Goal: Information Seeking & Learning: Learn about a topic

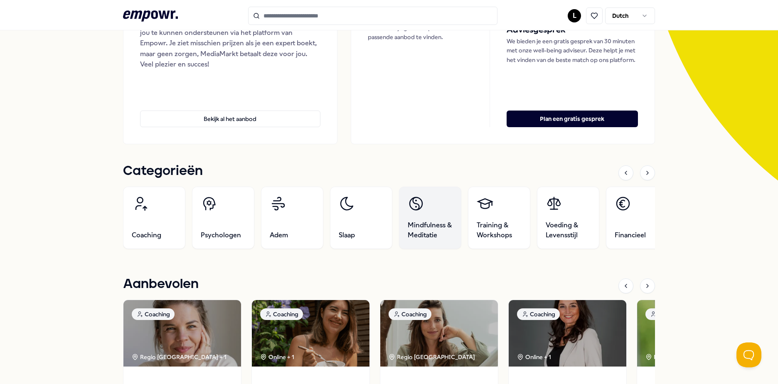
scroll to position [166, 0]
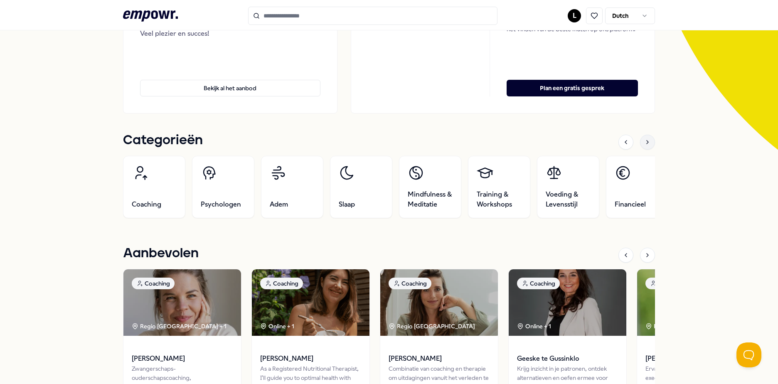
click at [644, 143] on icon at bounding box center [647, 142] width 7 height 7
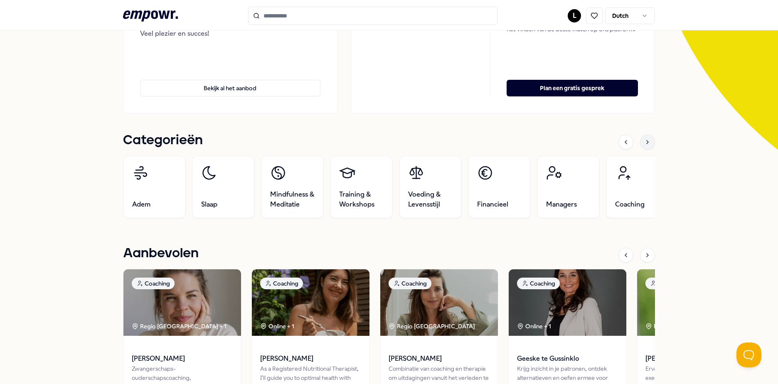
click at [644, 143] on icon at bounding box center [647, 142] width 7 height 7
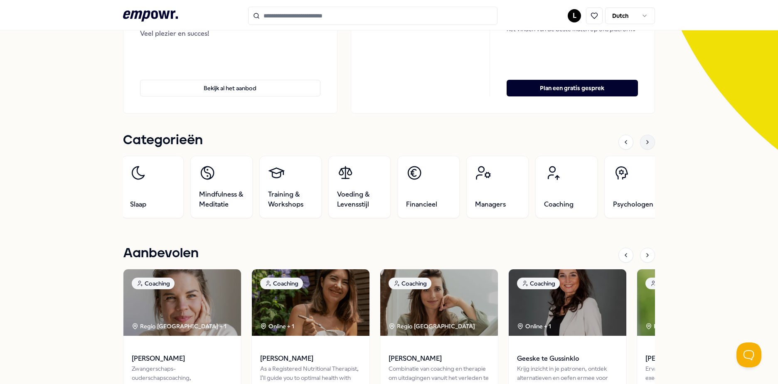
click at [644, 143] on icon at bounding box center [647, 142] width 7 height 7
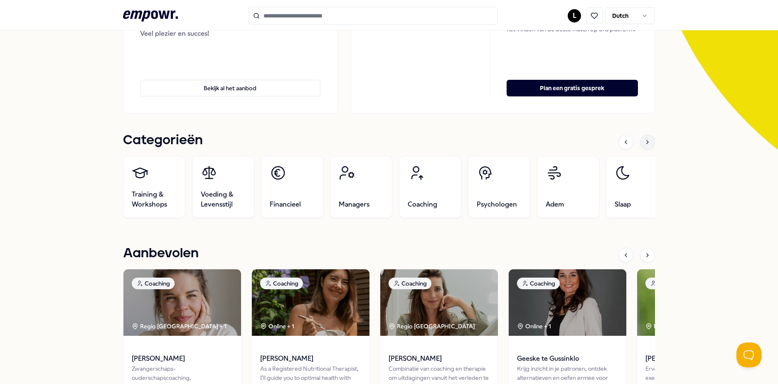
click at [644, 143] on icon at bounding box center [647, 142] width 7 height 7
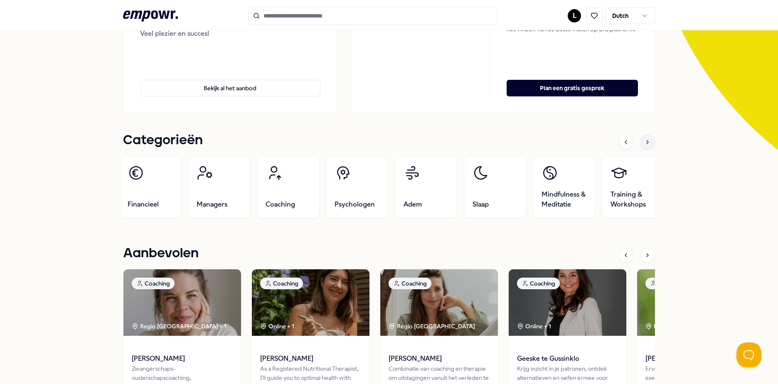
click at [644, 143] on icon at bounding box center [647, 142] width 7 height 7
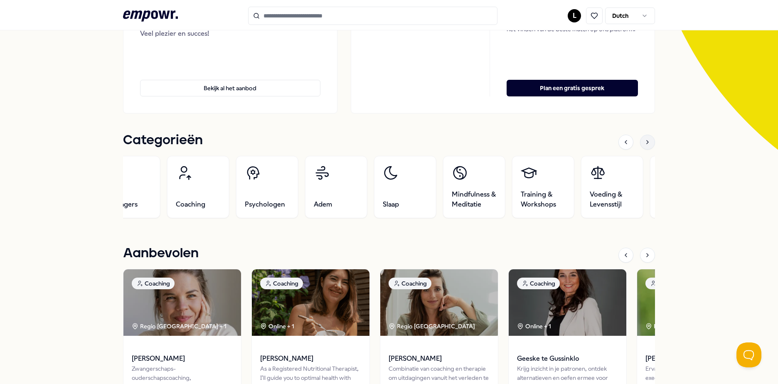
click at [644, 143] on icon at bounding box center [647, 142] width 7 height 7
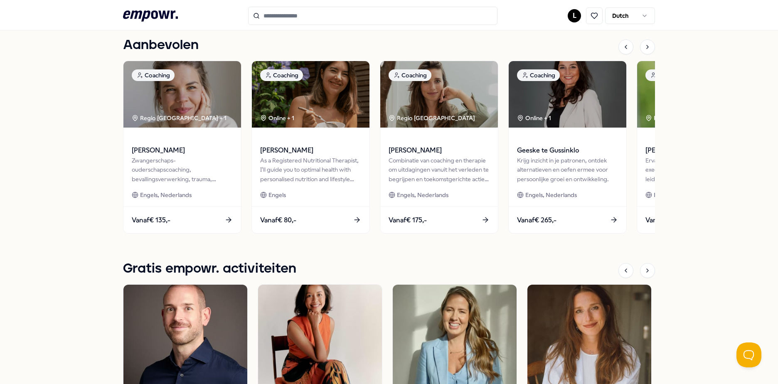
scroll to position [291, 0]
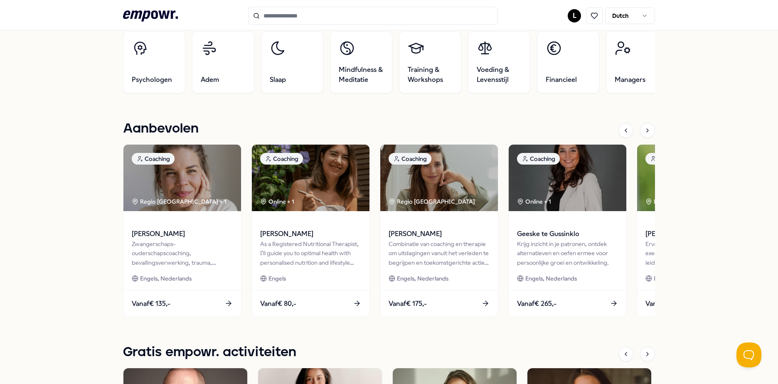
click at [730, 140] on div "MediaMarkt HQ Jouw welzijn is voor ons belangrijk! Daarom zijn we blij jou te k…" at bounding box center [389, 262] width 778 height 999
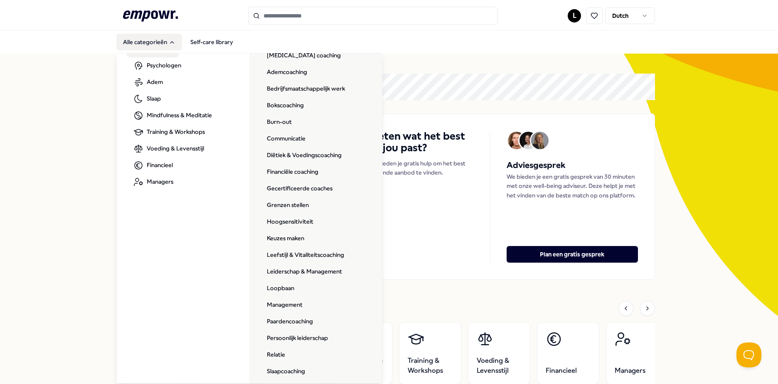
scroll to position [0, 0]
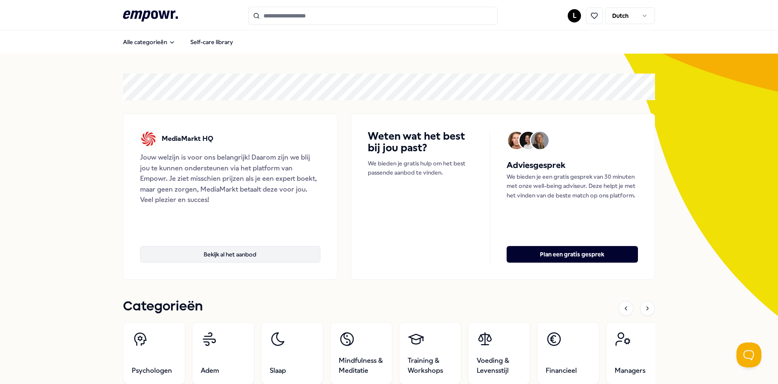
click at [256, 257] on button "Bekijk al het aanbod" at bounding box center [230, 254] width 180 height 17
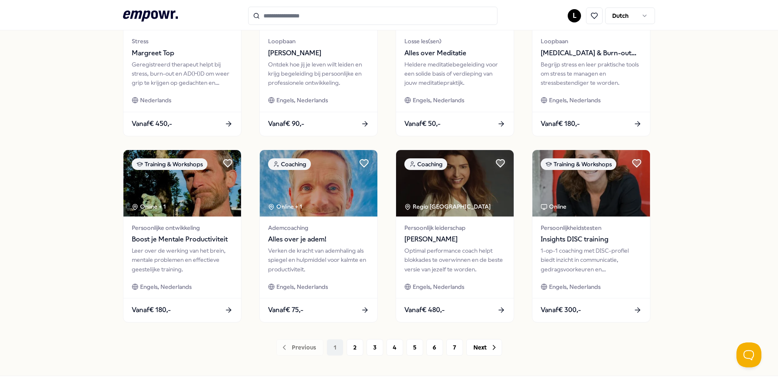
scroll to position [332, 0]
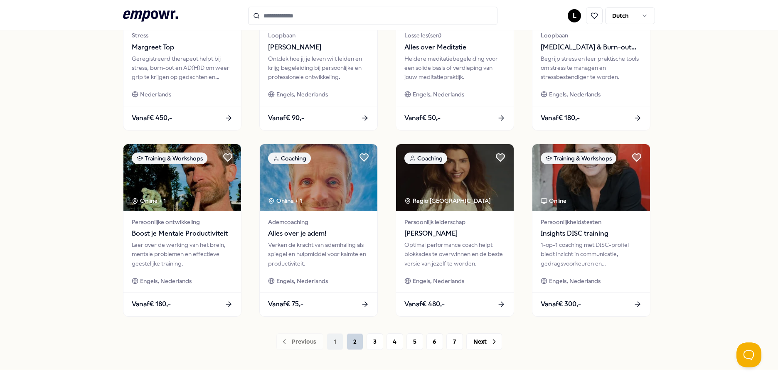
click at [355, 347] on button "2" at bounding box center [355, 341] width 17 height 17
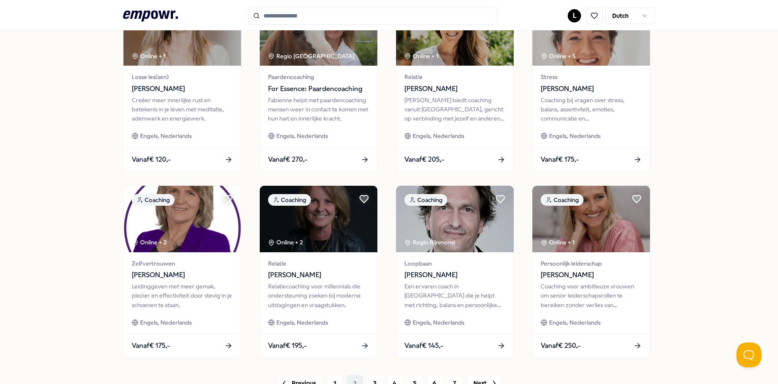
scroll to position [364, 0]
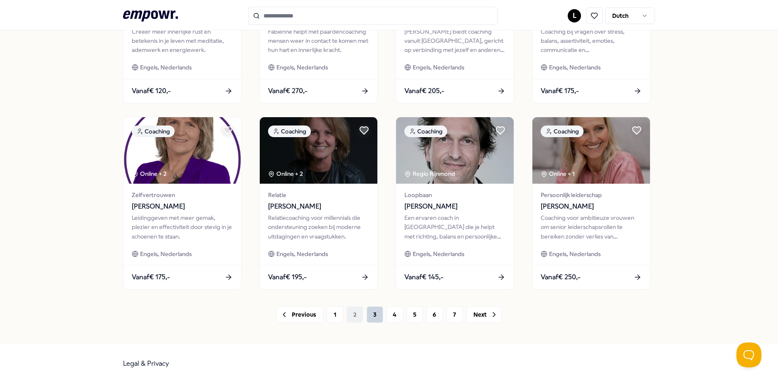
click at [367, 318] on button "3" at bounding box center [375, 314] width 17 height 17
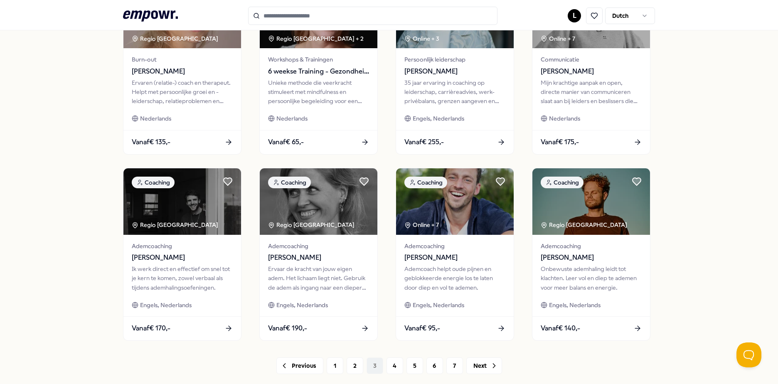
scroll to position [332, 0]
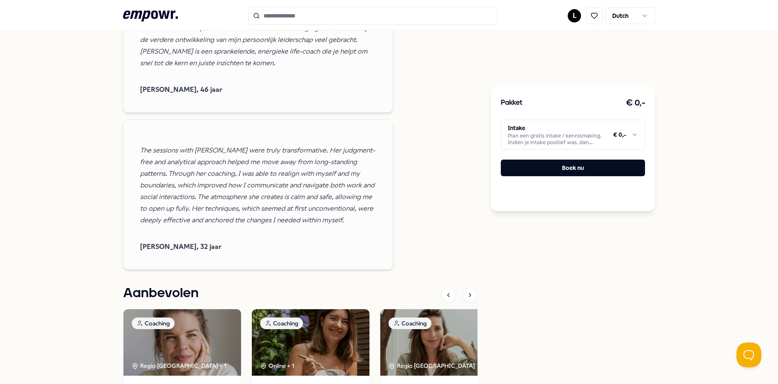
scroll to position [1164, 0]
